Goal: Transaction & Acquisition: Purchase product/service

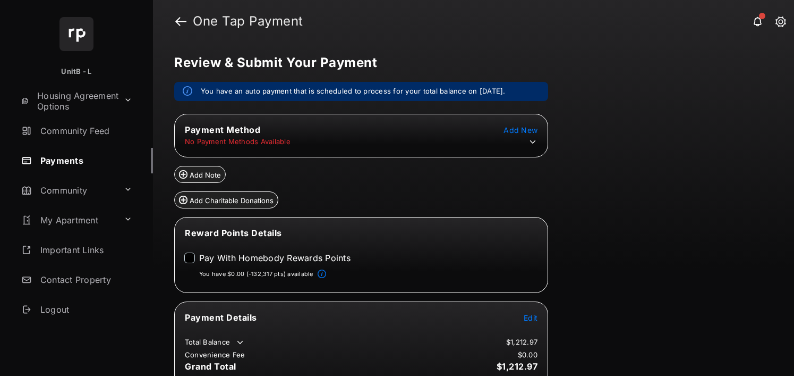
click at [224, 200] on button "Add Charitable Donations" at bounding box center [226, 199] width 104 height 17
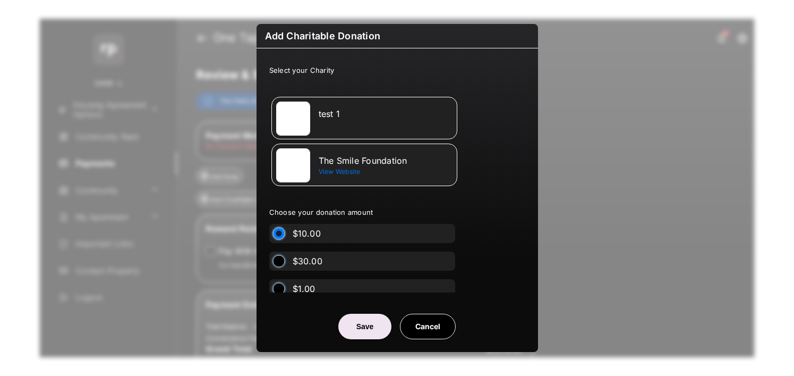
click at [338, 115] on div "test 1" at bounding box center [386, 114] width 134 height 10
click at [359, 326] on button "Save" at bounding box center [364, 326] width 53 height 26
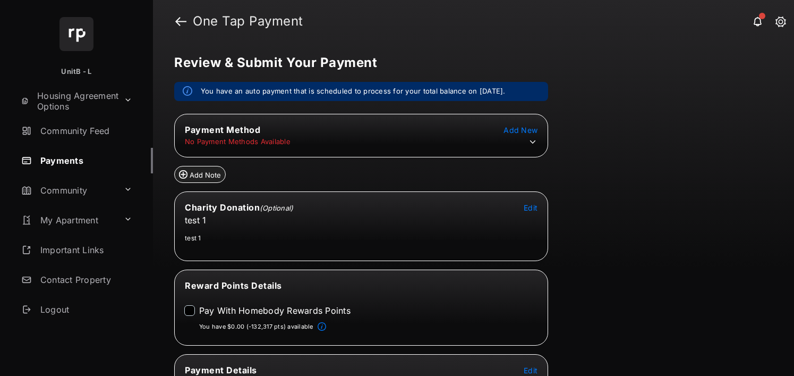
scroll to position [23, 0]
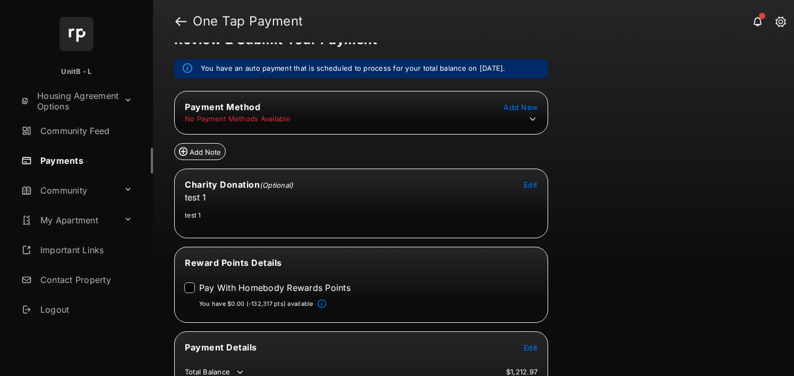
click at [537, 119] on icon at bounding box center [533, 119] width 10 height 10
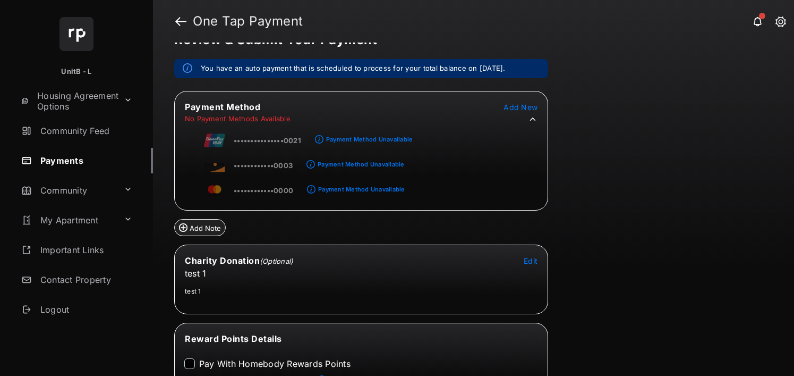
click at [526, 108] on span "Add New" at bounding box center [521, 107] width 34 height 9
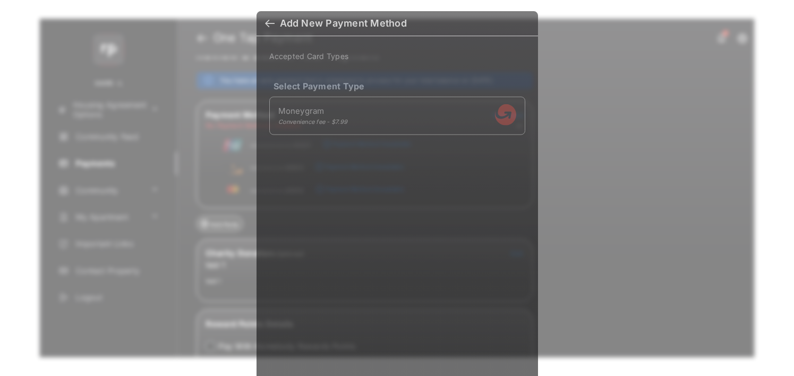
scroll to position [9, 0]
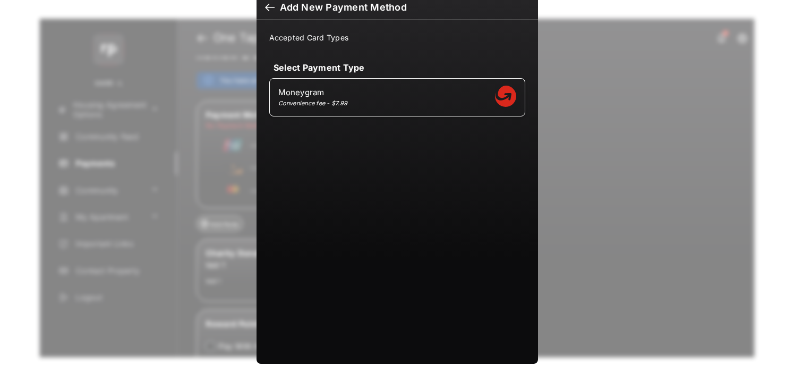
click at [265, 12] on div at bounding box center [270, 9] width 10 height 12
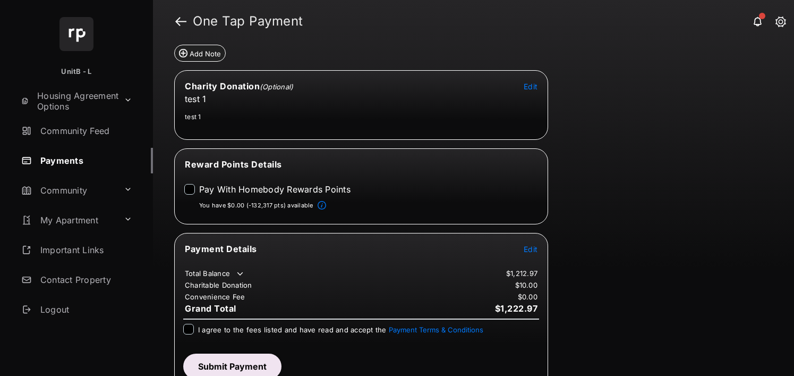
scroll to position [209, 0]
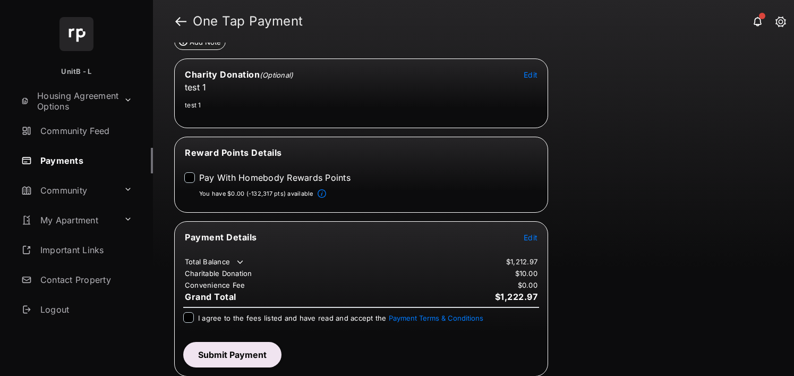
click at [270, 176] on label "Pay With Homebody Rewards Points" at bounding box center [274, 177] width 151 height 11
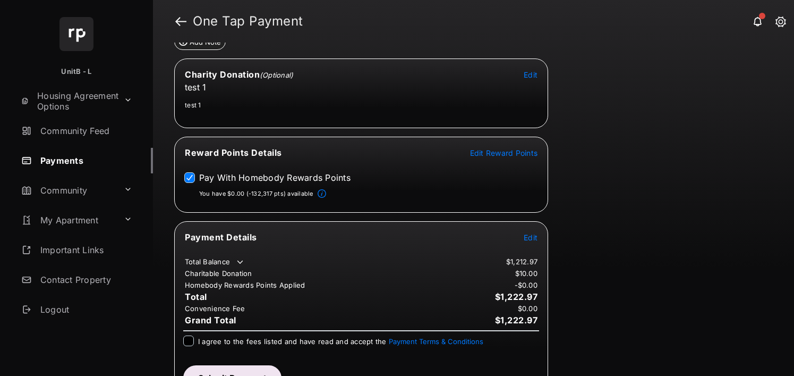
click at [536, 239] on span "Edit" at bounding box center [531, 237] width 14 height 9
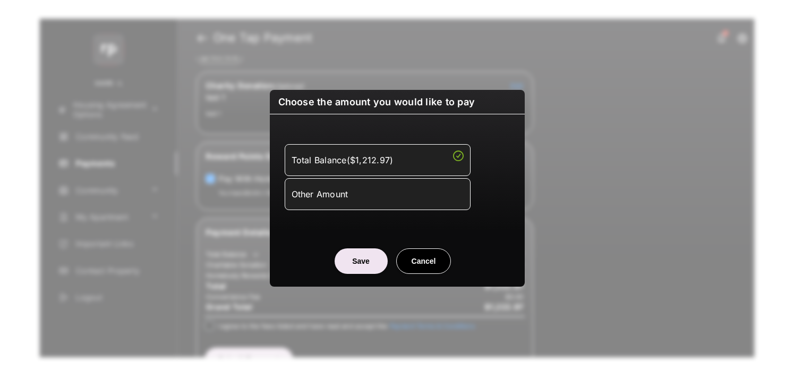
click at [388, 202] on div "Other Amount" at bounding box center [378, 194] width 172 height 18
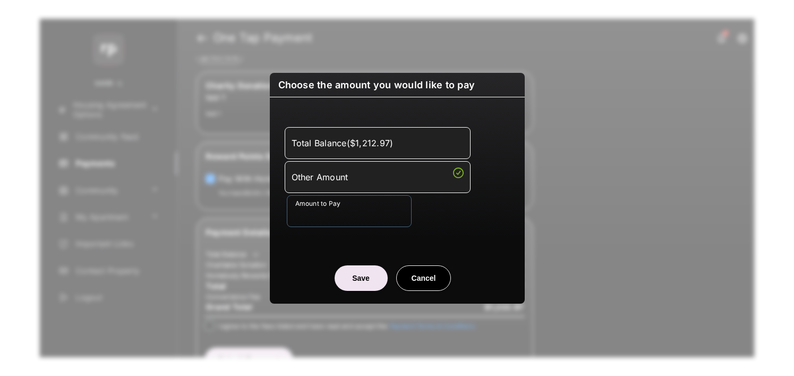
click at [358, 224] on input "Amount to Pay" at bounding box center [349, 211] width 125 height 32
type input "**"
click at [352, 283] on button "Save" at bounding box center [361, 278] width 53 height 26
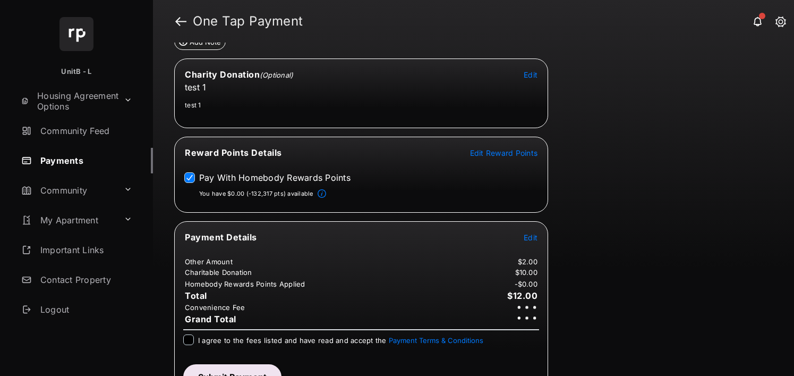
scroll to position [231, 0]
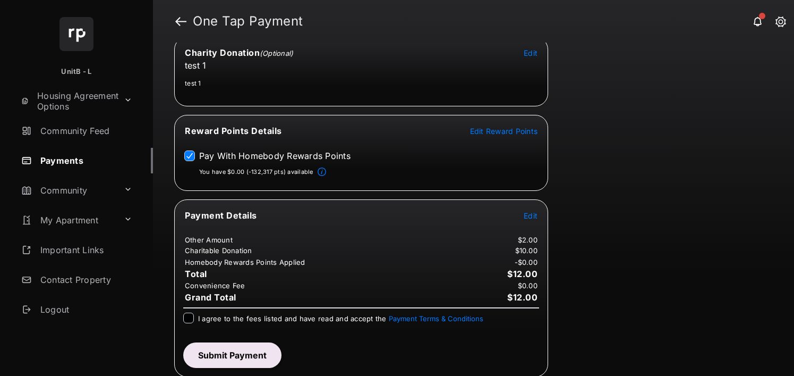
click at [303, 316] on span "I agree to the fees listed and have read and accept the Payment Terms & Conditi…" at bounding box center [340, 318] width 285 height 9
click at [253, 348] on button "Submit Payment" at bounding box center [232, 355] width 98 height 26
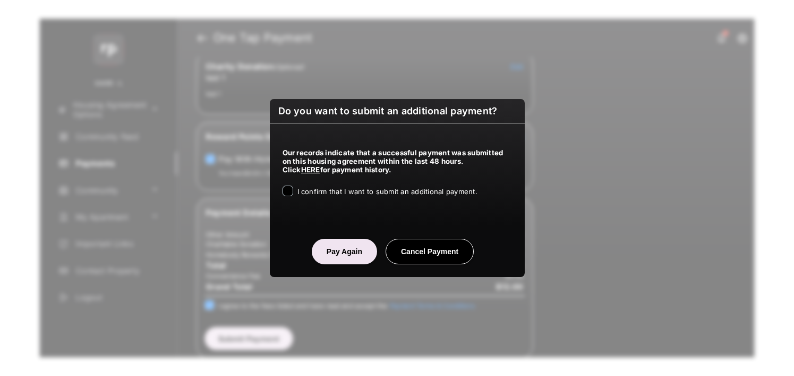
click at [350, 185] on div "Our records indicate that a successful payment was submitted on this housing ag…" at bounding box center [397, 170] width 255 height 94
click at [346, 196] on div "I confirm that I want to submit an additional payment." at bounding box center [388, 191] width 180 height 13
click at [352, 185] on div "Our records indicate that a successful payment was submitted on this housing ag…" at bounding box center [397, 170] width 255 height 94
click at [352, 188] on span "I confirm that I want to submit an additional payment." at bounding box center [388, 191] width 180 height 9
click at [354, 250] on button "Pay Again" at bounding box center [344, 252] width 65 height 26
